Goal: Task Accomplishment & Management: Manage account settings

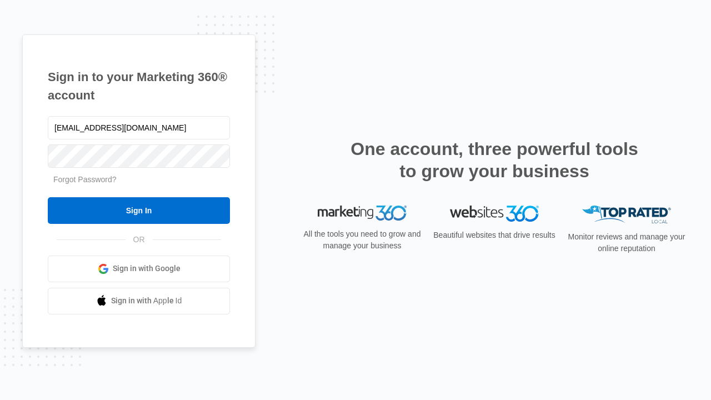
type input "dankie614@gmail.com"
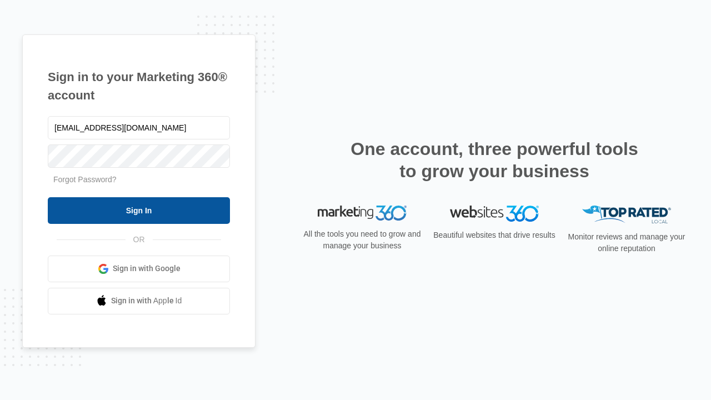
click at [139, 210] on input "Sign In" at bounding box center [139, 210] width 182 height 27
